Goal: Transaction & Acquisition: Purchase product/service

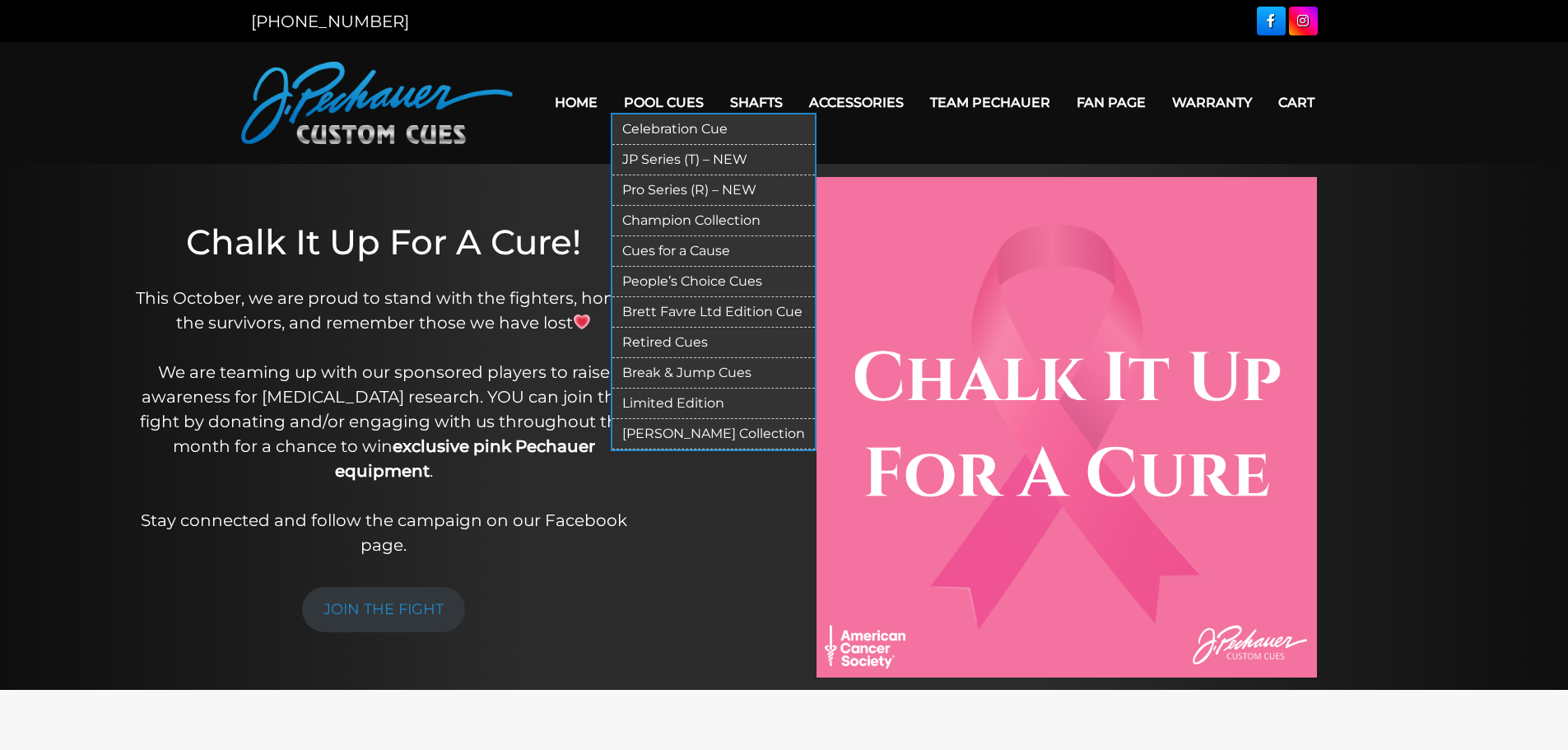
click at [659, 108] on link "Pool Cues" at bounding box center [664, 102] width 106 height 42
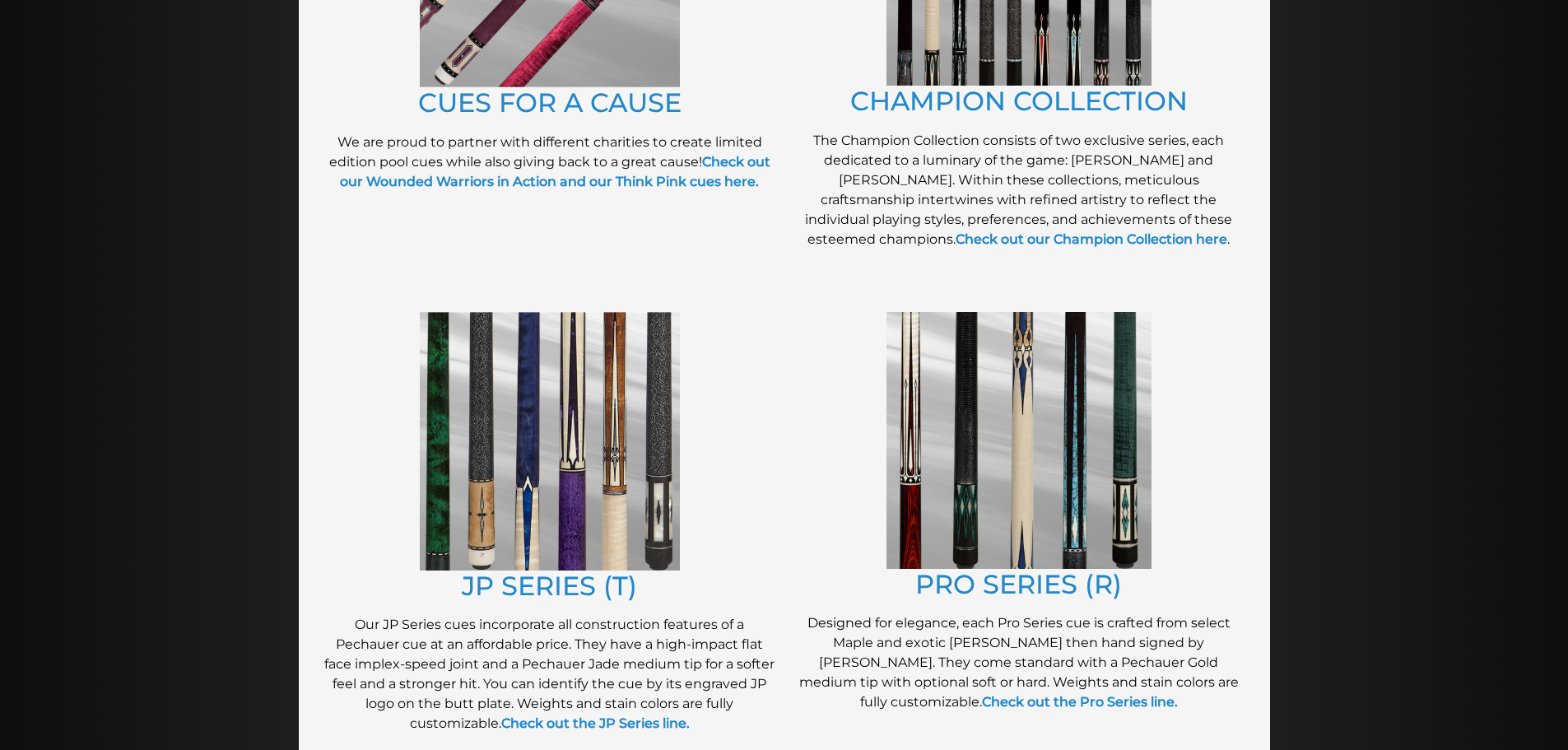
scroll to position [600, 0]
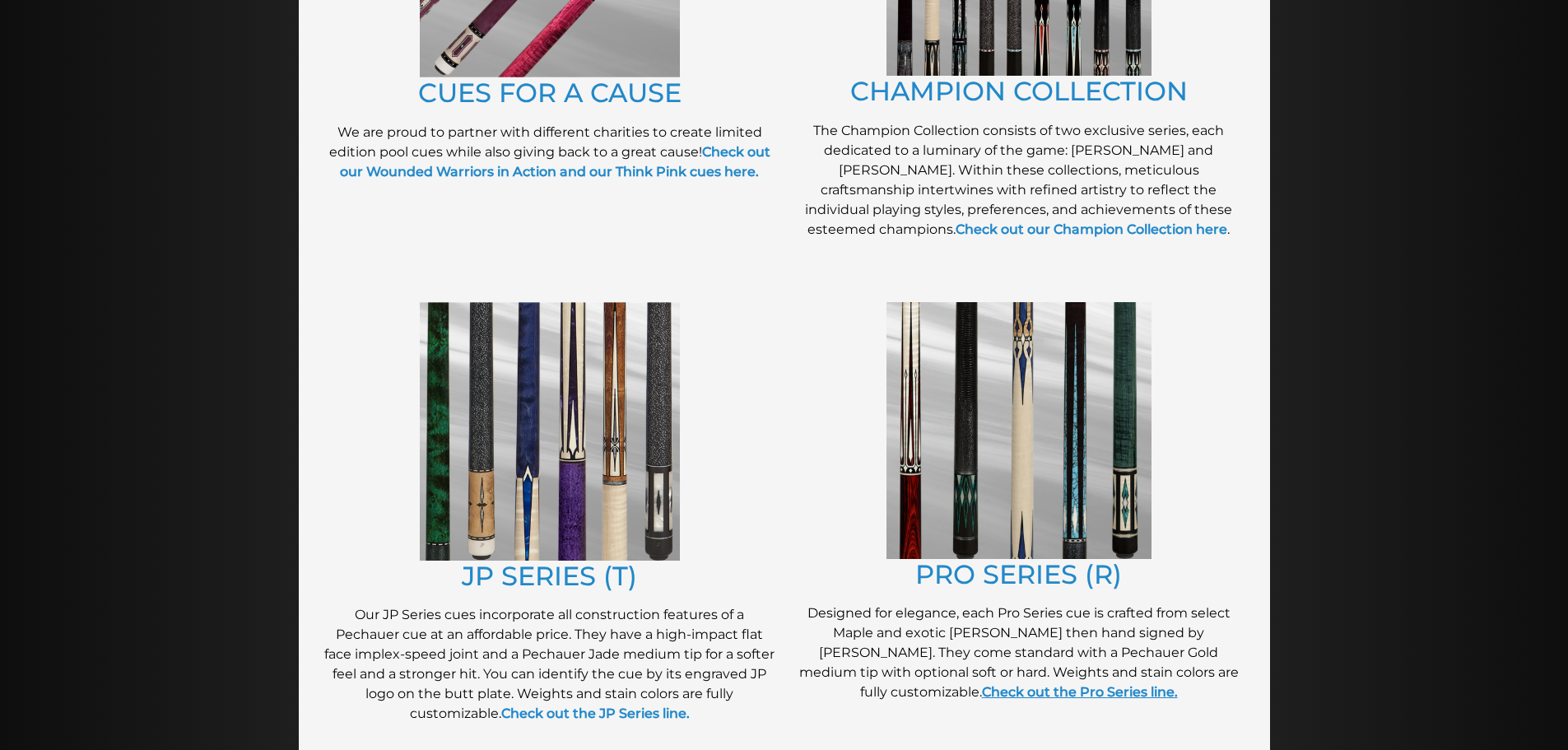
click at [1178, 684] on link "Check out the Pro Series line." at bounding box center [1080, 692] width 196 height 15
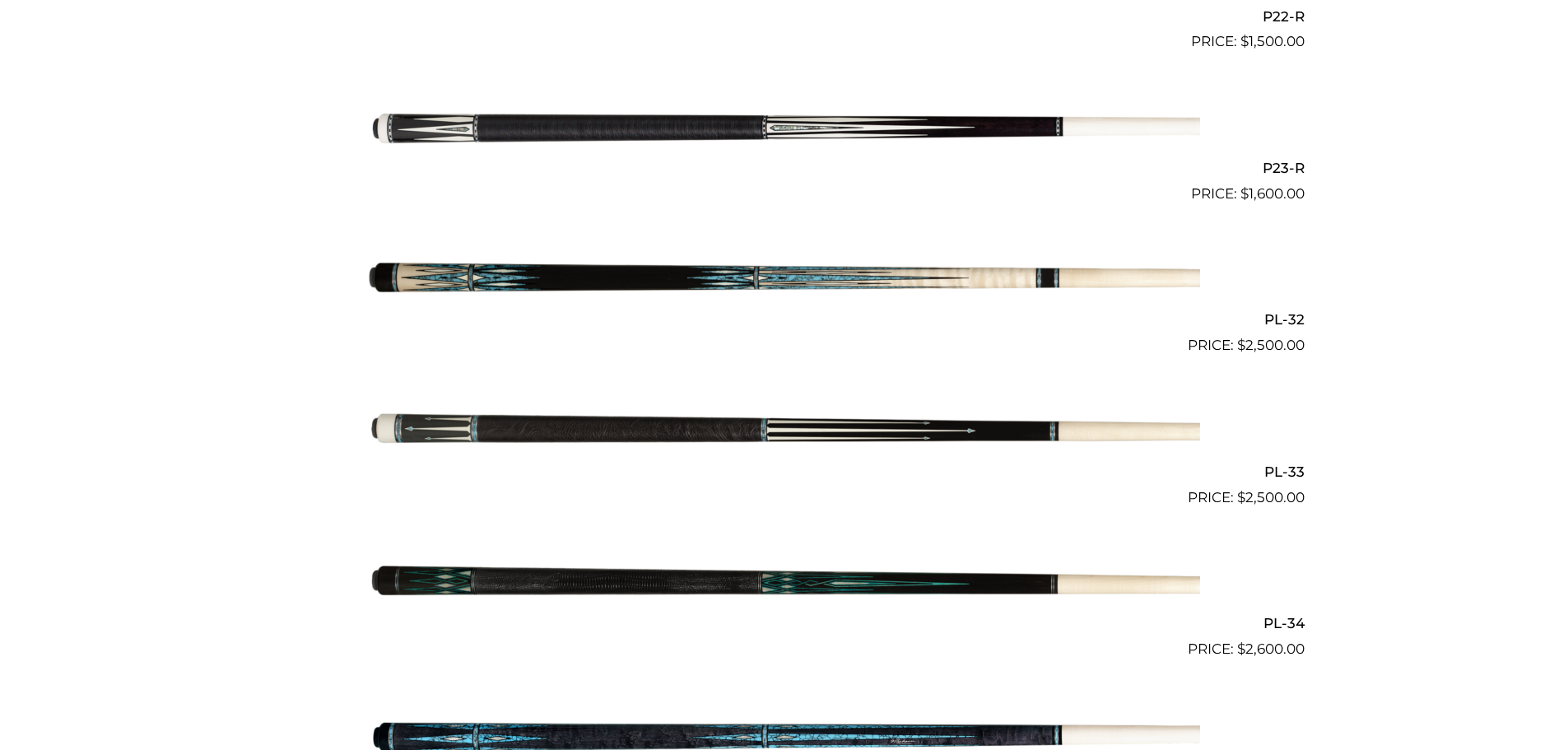
scroll to position [3825, 0]
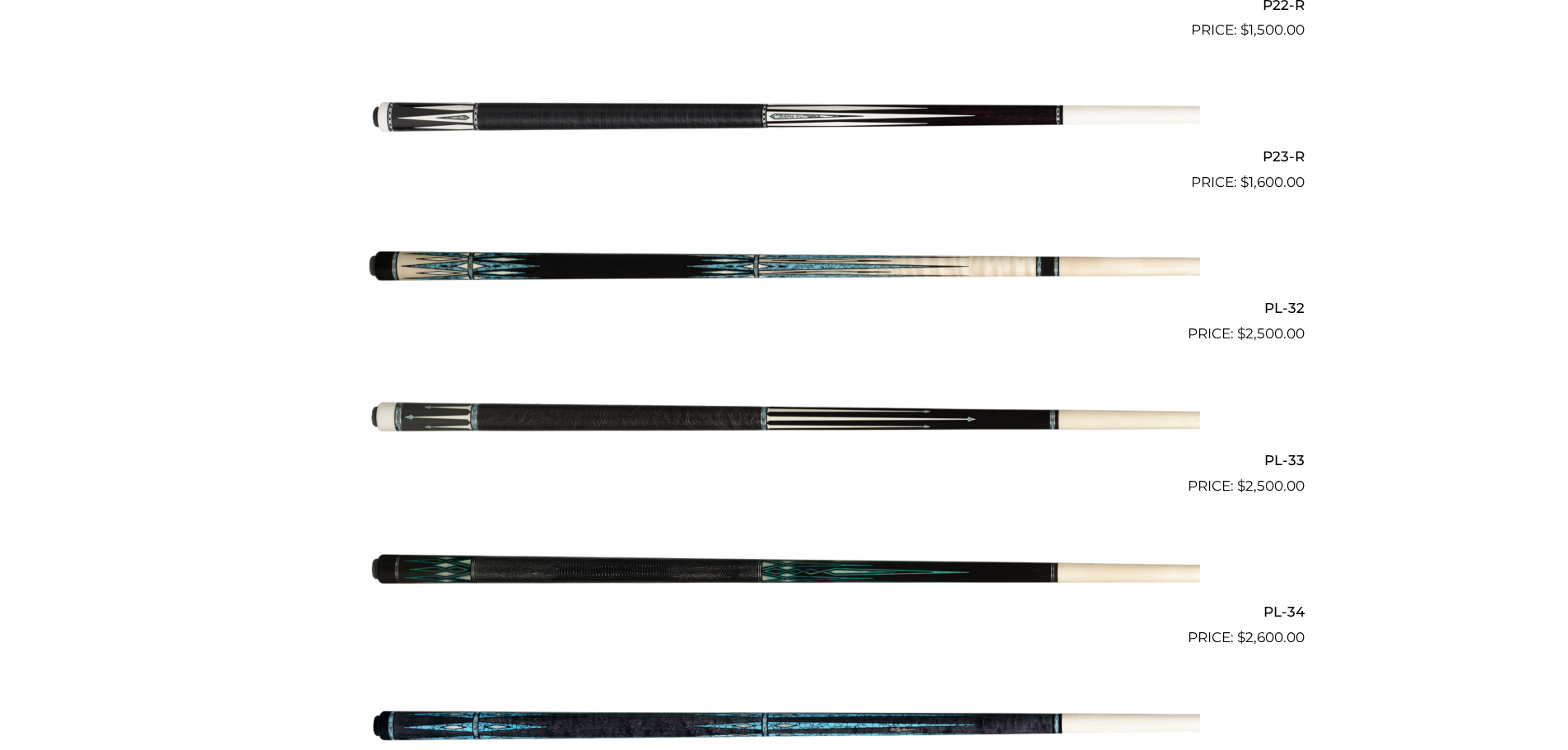
click at [757, 269] on img at bounding box center [784, 269] width 831 height 138
click at [878, 275] on img at bounding box center [784, 269] width 831 height 138
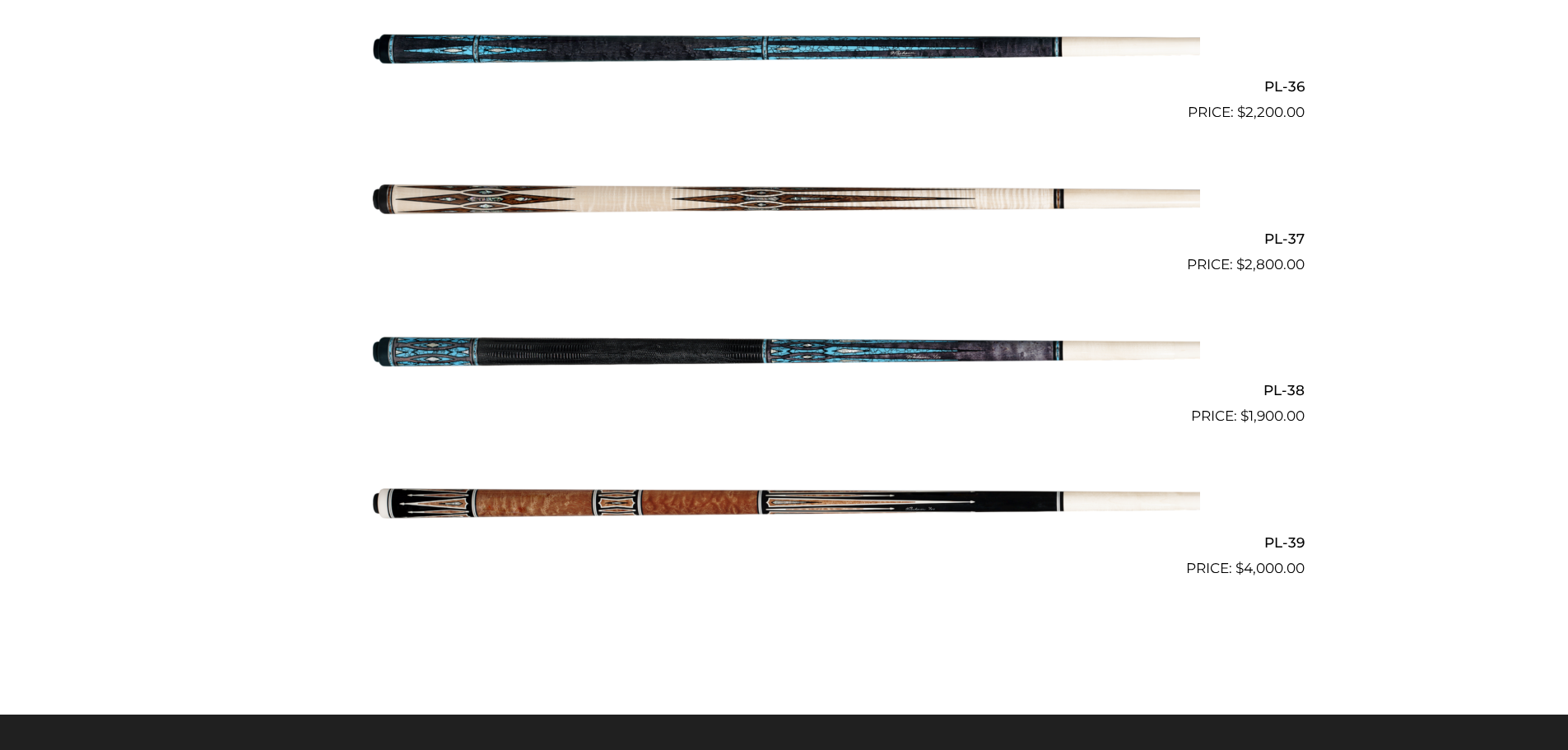
scroll to position [4504, 0]
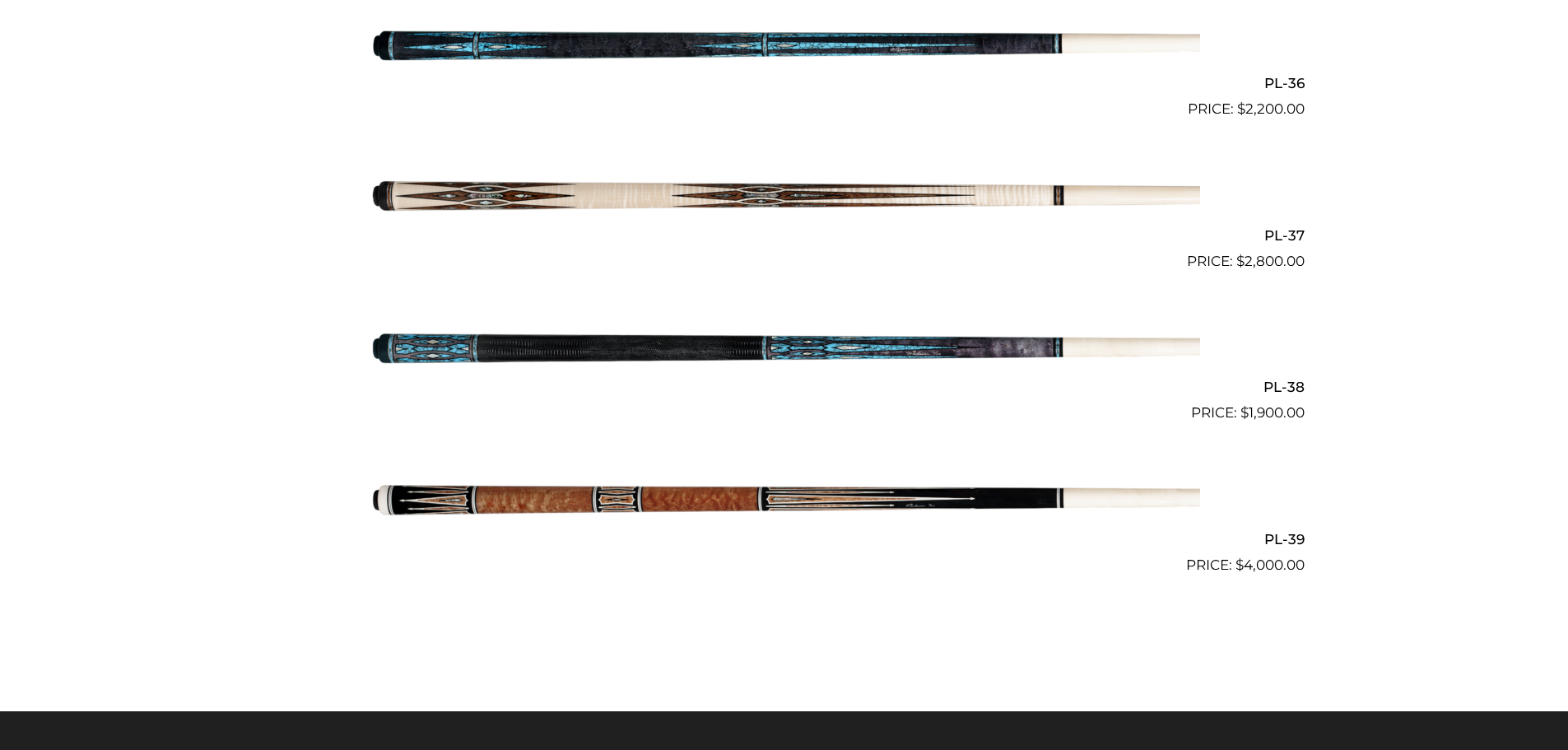
click at [611, 504] on img at bounding box center [784, 499] width 831 height 138
